Goal: Information Seeking & Learning: Check status

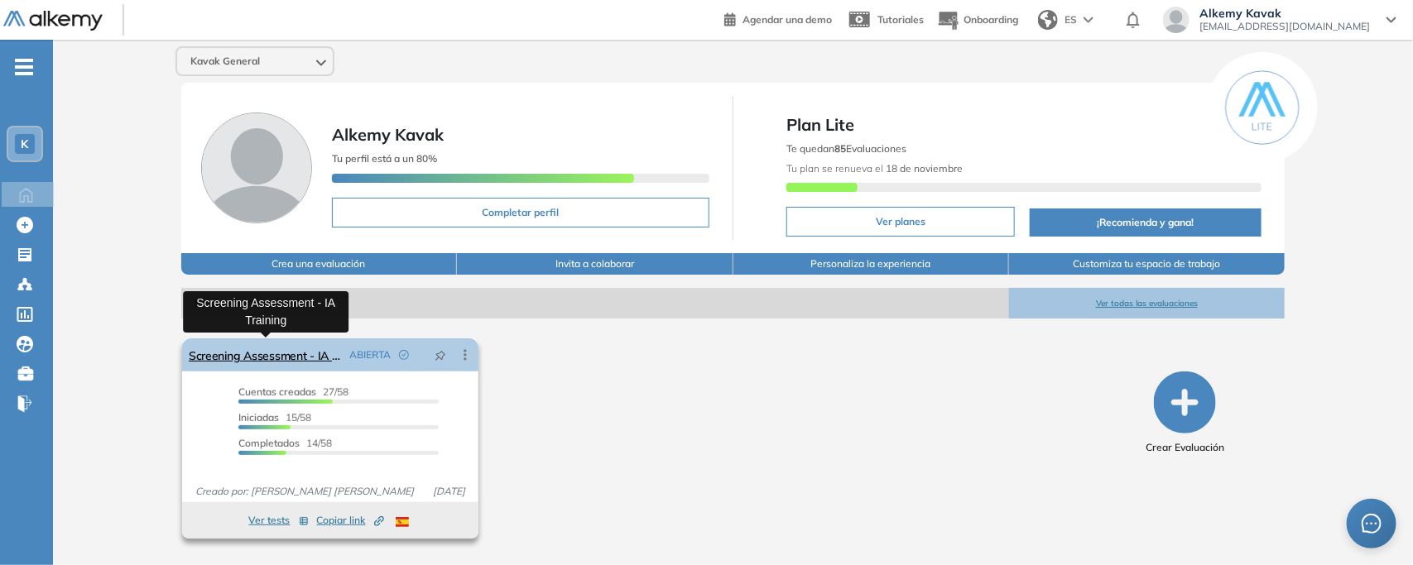
click at [271, 345] on link "Screening Assessment - IA Training" at bounding box center [266, 355] width 154 height 33
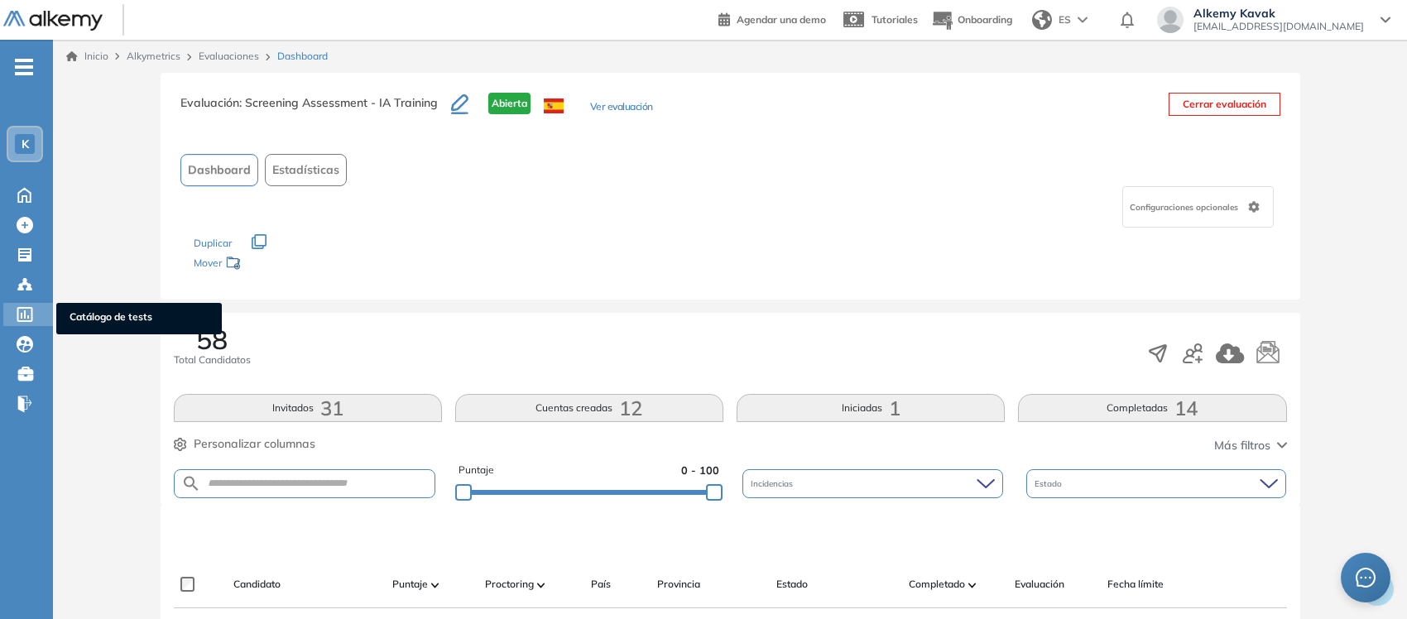
click at [22, 315] on icon at bounding box center [25, 314] width 16 height 15
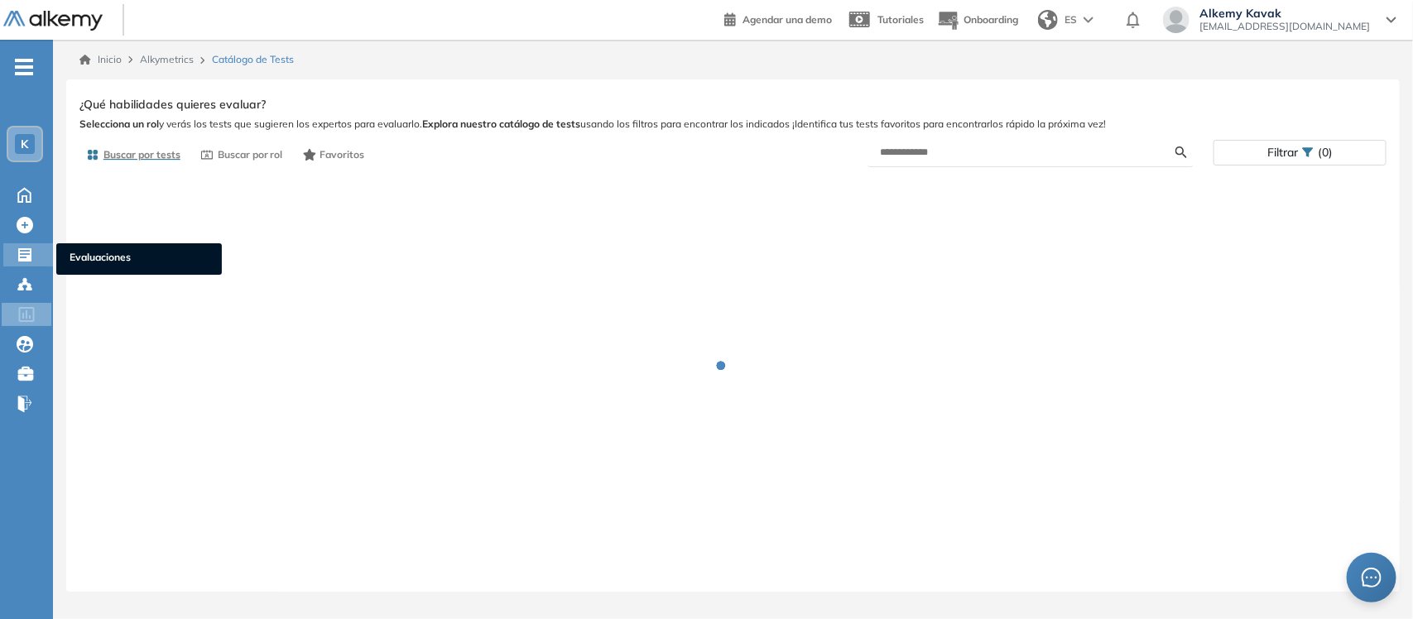
click at [17, 250] on icon at bounding box center [25, 255] width 17 height 17
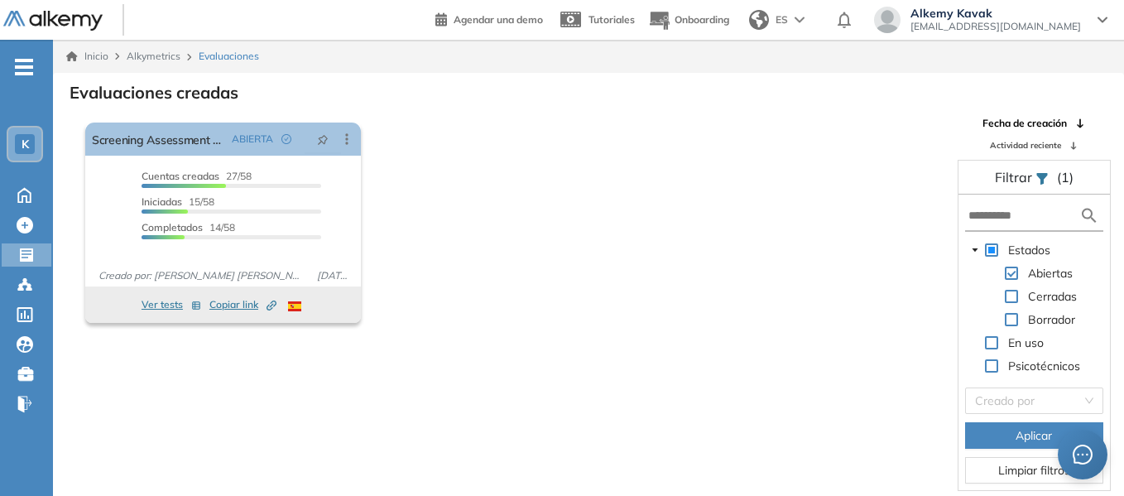
drag, startPoint x: 1388, startPoint y: 0, endPoint x: 705, endPoint y: 223, distance: 718.5
click at [708, 223] on div "El proctoring será activado ¡Importante!: Los usuarios que ya realizaron la eva…" at bounding box center [512, 223] width 867 height 214
click at [24, 140] on span "K" at bounding box center [25, 143] width 7 height 13
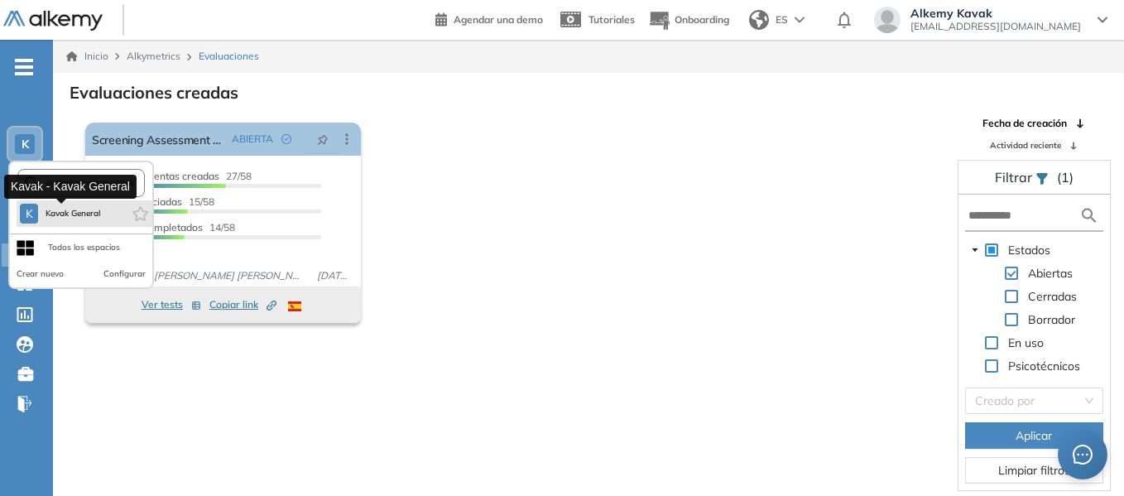
click at [70, 222] on button "K Kavak General" at bounding box center [60, 214] width 81 height 20
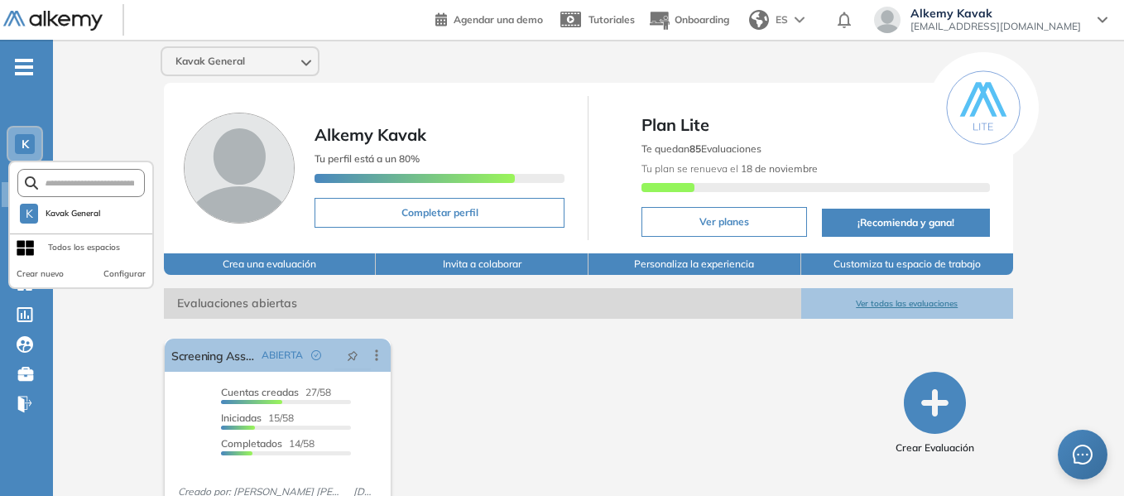
click at [573, 355] on div "El proctoring será activado ¡Importante!: Los usuarios que ya realizaron la eva…" at bounding box center [517, 439] width 718 height 214
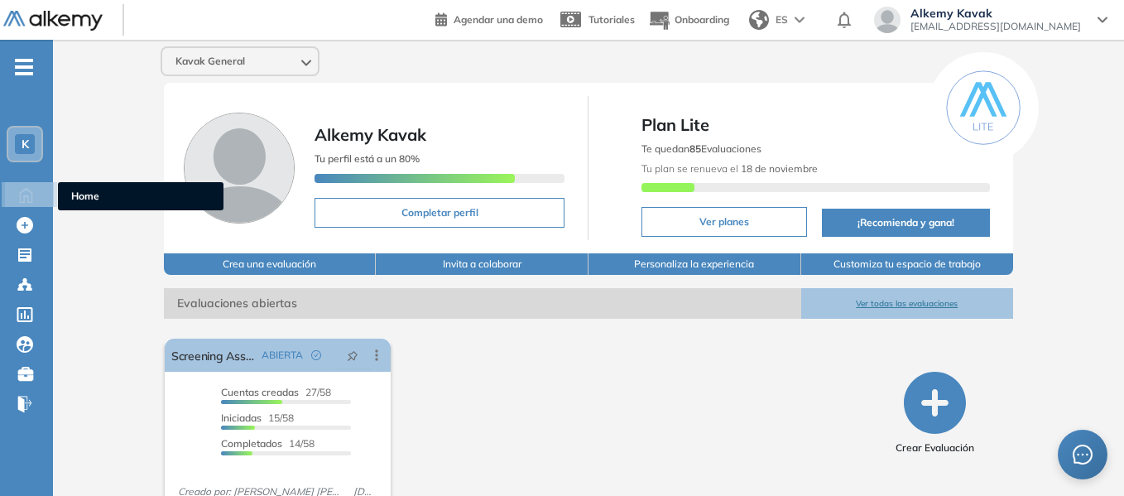
click at [20, 201] on icon at bounding box center [26, 195] width 12 height 14
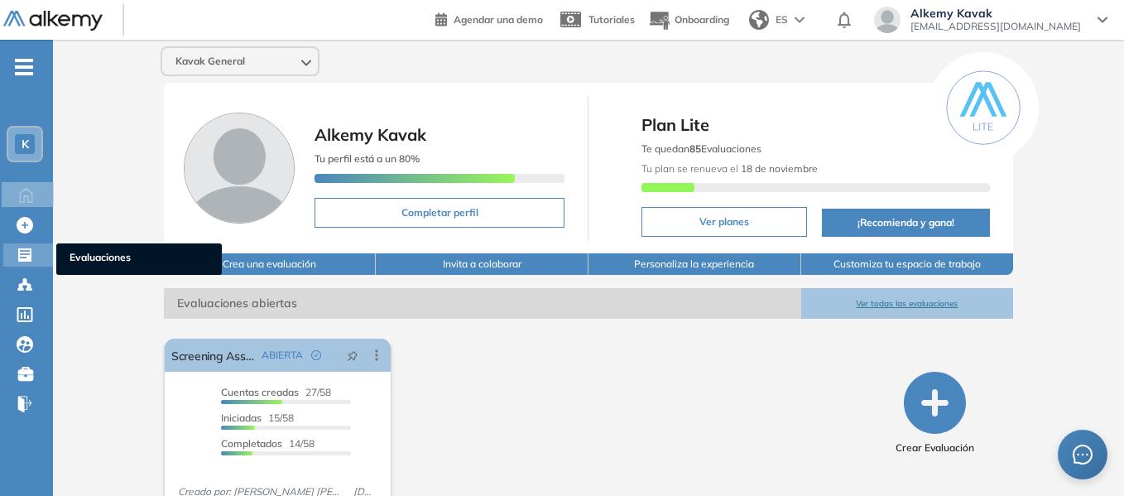
click at [23, 255] on icon at bounding box center [24, 254] width 13 height 13
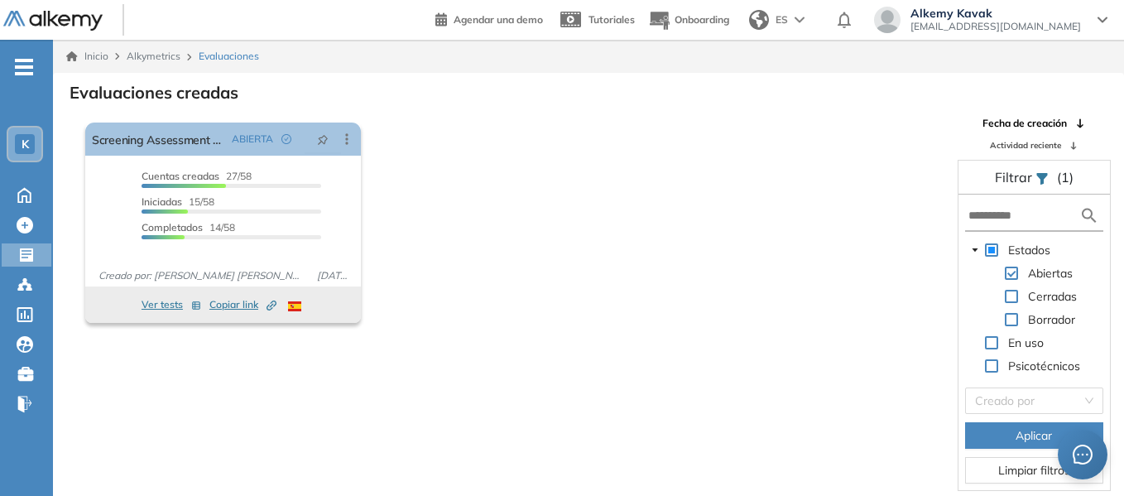
click at [22, 142] on span "K" at bounding box center [25, 143] width 7 height 13
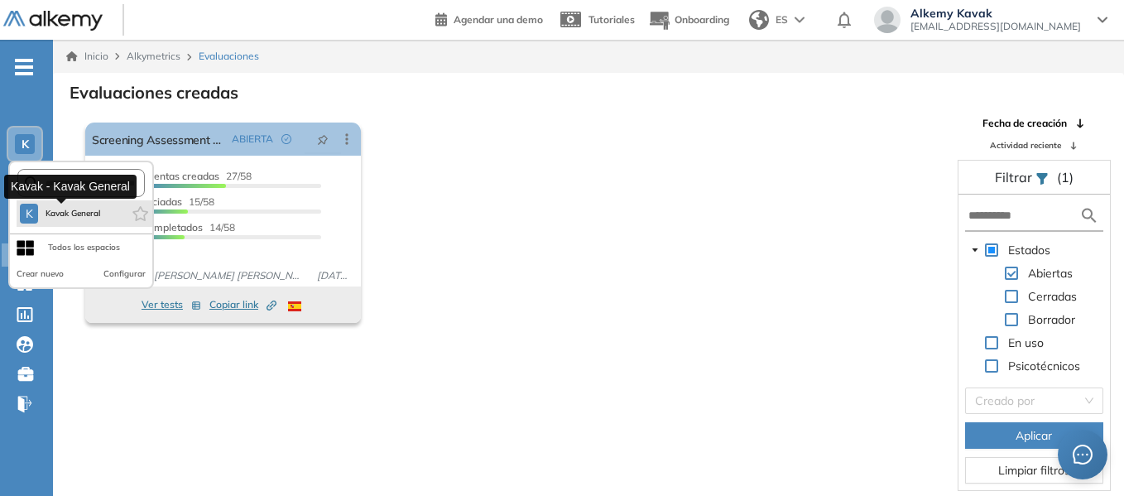
click at [93, 220] on button "K Kavak General" at bounding box center [60, 214] width 81 height 20
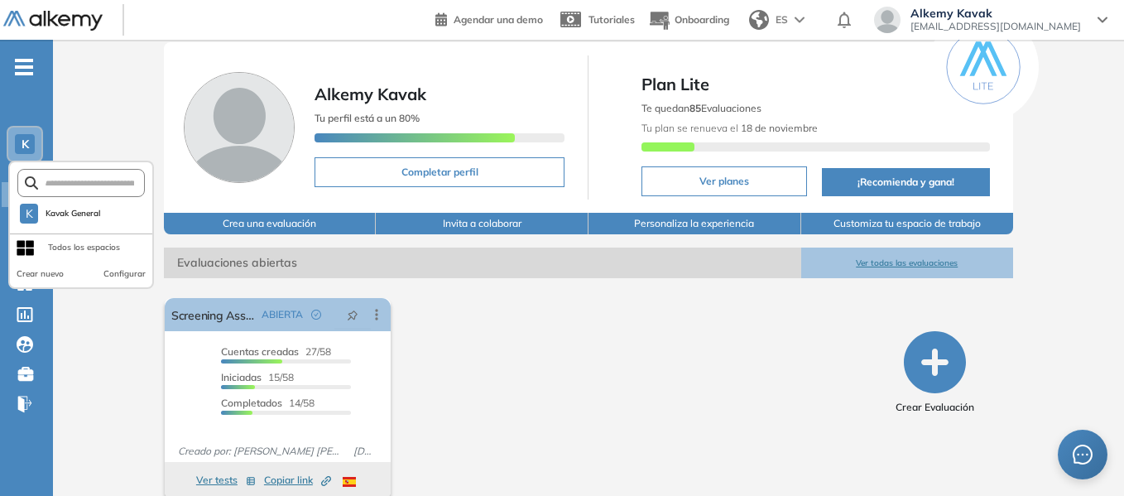
scroll to position [63, 0]
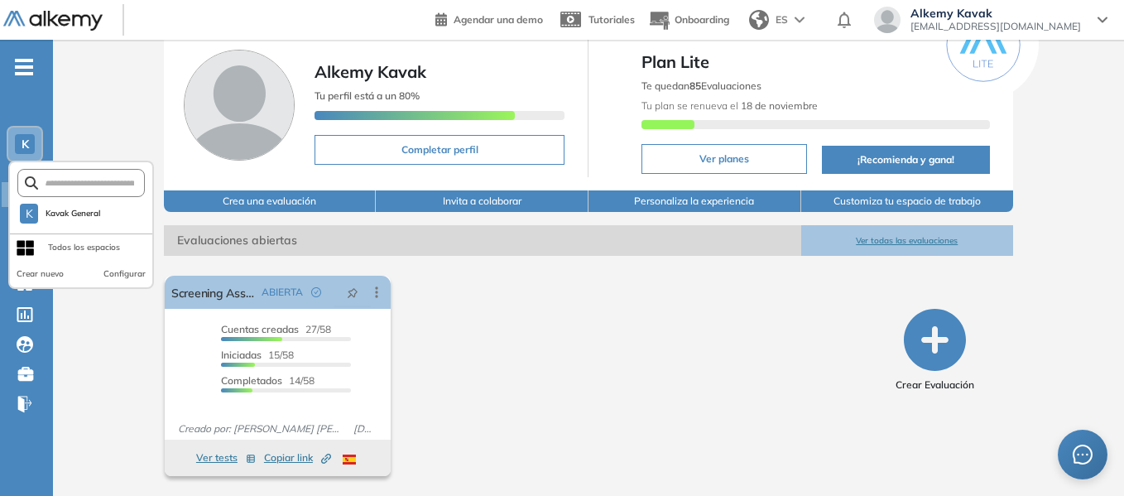
click at [124, 79] on div "Kavak General [PERSON_NAME] Tu perfil está a un 80% Completar perfil Plan Lite …" at bounding box center [588, 236] width 1071 height 519
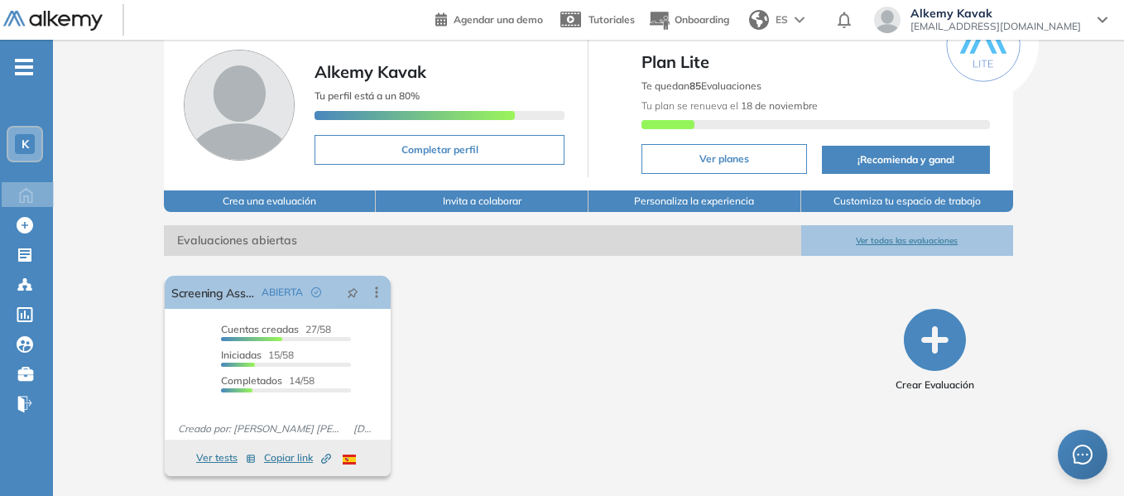
click at [24, 143] on span "K" at bounding box center [25, 143] width 7 height 13
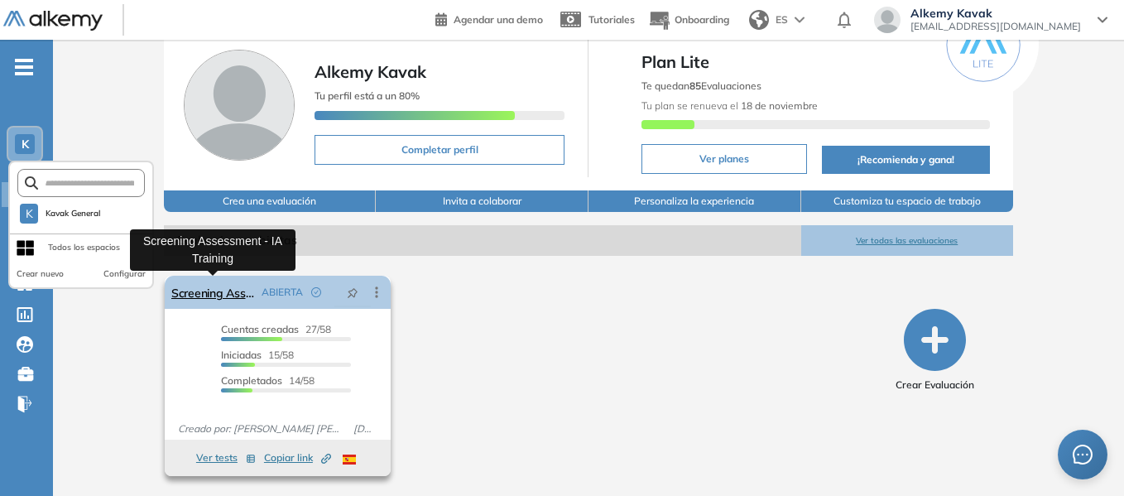
click at [219, 291] on link "Screening Assessment - IA Training" at bounding box center [213, 292] width 84 height 33
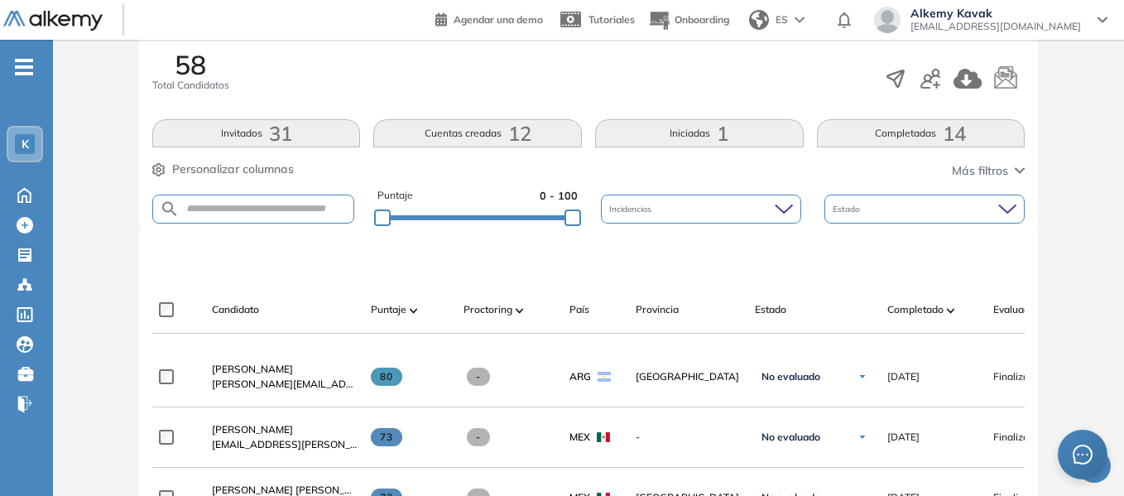
scroll to position [331, 0]
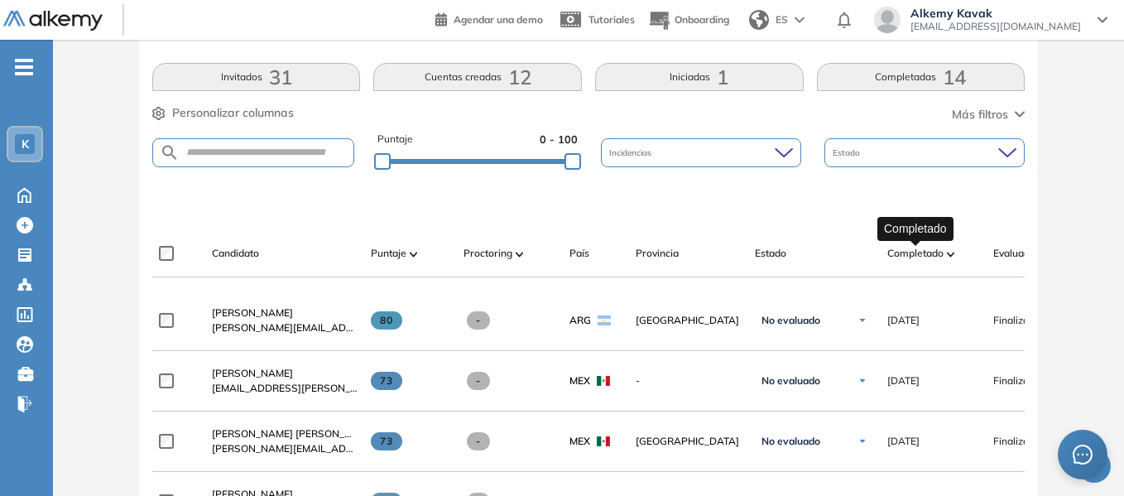
click at [922, 254] on span "Completado" at bounding box center [915, 253] width 56 height 15
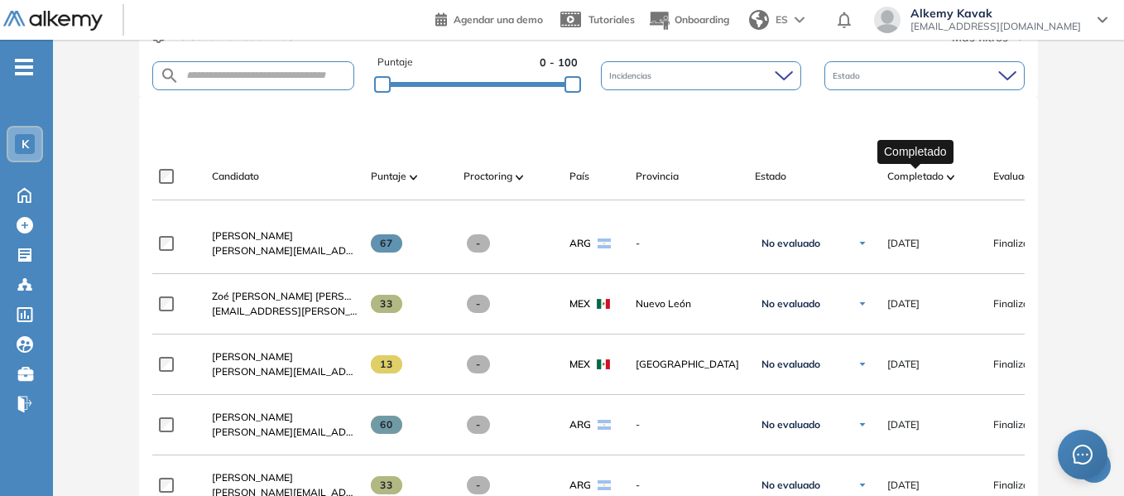
scroll to position [579, 0]
